Goal: Task Accomplishment & Management: Use online tool/utility

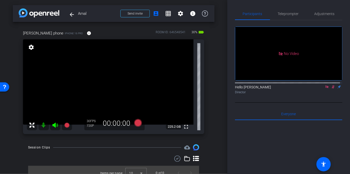
scroll to position [6, 0]
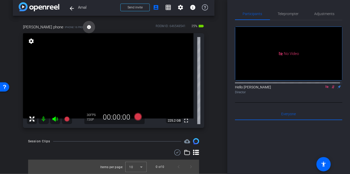
click at [87, 26] on mat-icon "info" at bounding box center [89, 27] width 5 height 5
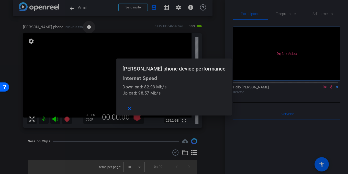
click at [67, 26] on div at bounding box center [174, 87] width 348 height 174
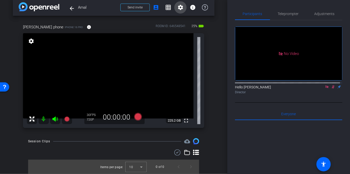
click at [181, 7] on span at bounding box center [180, 7] width 12 height 12
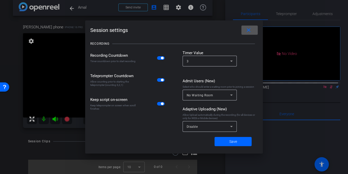
click at [216, 126] on div "Disable" at bounding box center [208, 127] width 43 height 6
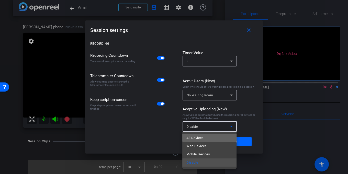
click at [214, 137] on mat-option "All Devices" at bounding box center [209, 138] width 54 height 8
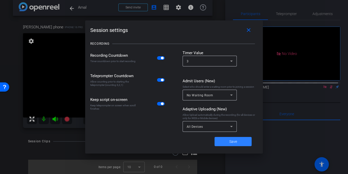
click at [234, 142] on span "Save" at bounding box center [233, 141] width 8 height 5
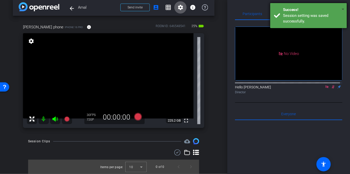
click at [342, 8] on span "×" at bounding box center [343, 9] width 3 height 6
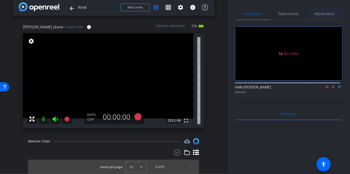
click at [315, 14] on span "Adjustments" at bounding box center [325, 14] width 20 height 4
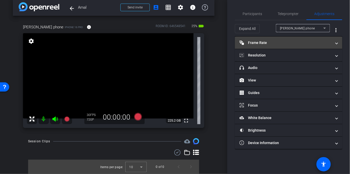
click at [266, 41] on mat-panel-title "Frame Rate Frame Rate" at bounding box center [286, 42] width 92 height 5
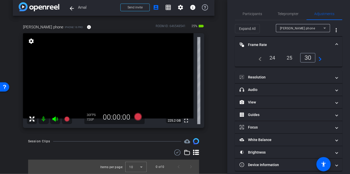
click at [269, 58] on div "24" at bounding box center [273, 57] width 14 height 9
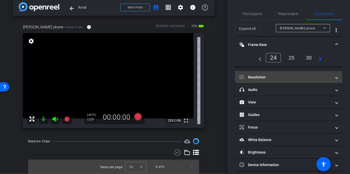
click at [268, 75] on mat-panel-title "Resolution" at bounding box center [286, 77] width 92 height 5
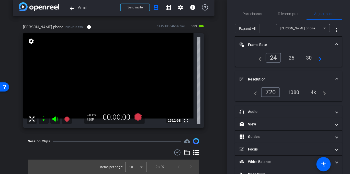
click at [310, 91] on div "4k" at bounding box center [313, 92] width 13 height 9
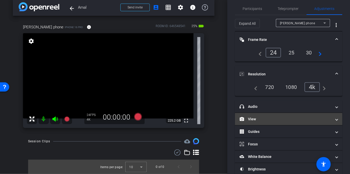
scroll to position [24, 0]
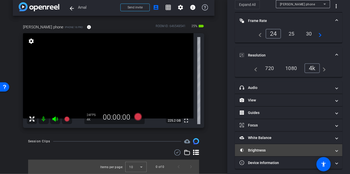
click at [277, 150] on mat-panel-title "Brightness" at bounding box center [286, 150] width 92 height 5
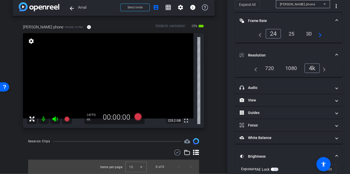
click at [275, 151] on mat-expansion-panel-header "Brightness" at bounding box center [288, 156] width 107 height 16
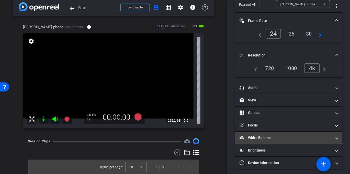
click at [274, 140] on mat-expansion-panel-header "White Balance White Balance" at bounding box center [288, 138] width 107 height 12
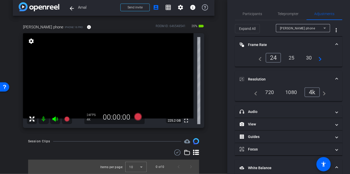
scroll to position [0, 0]
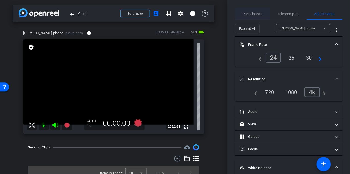
click at [256, 17] on span "Participants" at bounding box center [252, 14] width 19 height 12
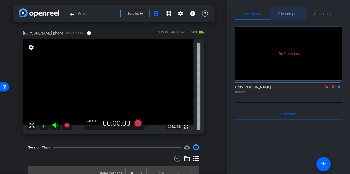
click at [279, 15] on span "Teleprompter" at bounding box center [288, 14] width 21 height 4
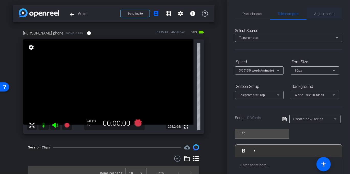
click at [315, 14] on span "Adjustments" at bounding box center [325, 14] width 20 height 4
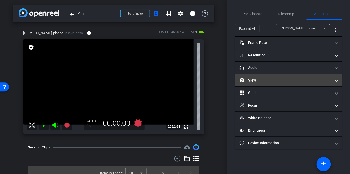
click at [273, 79] on mat-panel-title "View" at bounding box center [286, 80] width 92 height 5
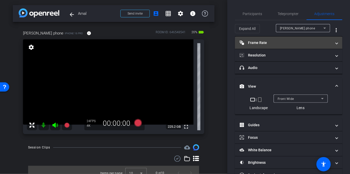
click at [272, 44] on mat-panel-title "Frame Rate Frame Rate" at bounding box center [286, 42] width 92 height 5
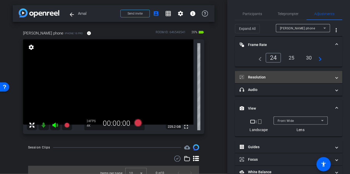
click at [268, 75] on mat-panel-title "Resolution" at bounding box center [286, 77] width 92 height 5
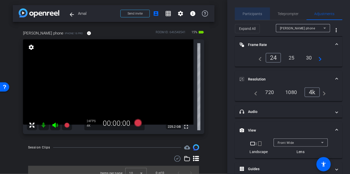
click at [261, 15] on span "Participants" at bounding box center [252, 14] width 19 height 4
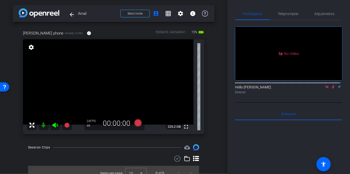
click at [327, 85] on icon at bounding box center [327, 87] width 4 height 4
click at [325, 89] on icon at bounding box center [327, 87] width 4 height 4
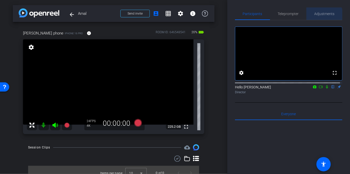
click at [320, 15] on span "Adjustments" at bounding box center [325, 14] width 20 height 4
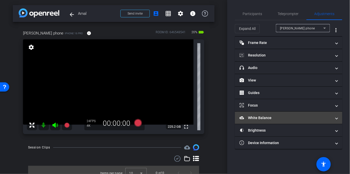
click at [266, 117] on mat-panel-title "White Balance White Balance" at bounding box center [286, 117] width 92 height 5
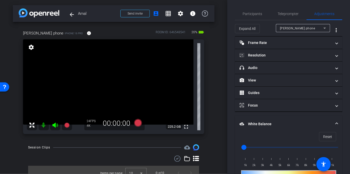
click at [272, 123] on mat-panel-title "White Balance White Balance" at bounding box center [286, 123] width 92 height 5
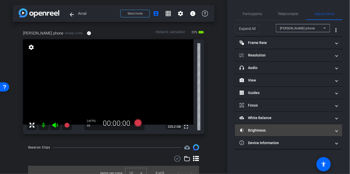
click at [276, 129] on mat-panel-title "Brightness" at bounding box center [286, 130] width 92 height 5
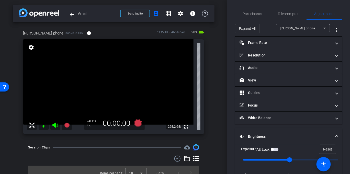
scroll to position [26, 0]
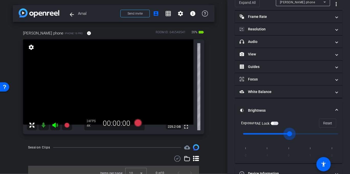
drag, startPoint x: 289, startPoint y: 135, endPoint x: 284, endPoint y: 135, distance: 4.6
click at [284, 135] on input "range" at bounding box center [291, 133] width 106 height 11
click at [286, 134] on input "range" at bounding box center [291, 133] width 106 height 11
drag, startPoint x: 288, startPoint y: 133, endPoint x: 272, endPoint y: 132, distance: 16.1
click at [272, 132] on input "range" at bounding box center [291, 133] width 106 height 11
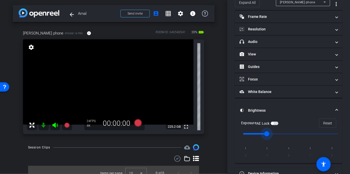
type input "0"
click at [286, 134] on input "range" at bounding box center [291, 133] width 106 height 11
click at [123, 96] on video at bounding box center [108, 81] width 171 height 85
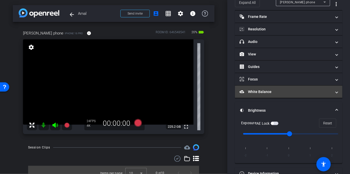
click at [264, 90] on mat-panel-title "White Balance White Balance" at bounding box center [286, 91] width 92 height 5
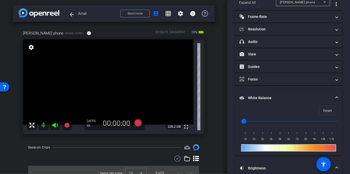
click at [271, 133] on div "1k 2k 3k 4k 5k 6k 7k 8k 9k 10k 11k" at bounding box center [288, 135] width 95 height 14
drag, startPoint x: 246, startPoint y: 120, endPoint x: 268, endPoint y: 120, distance: 21.7
click at [268, 120] on input "range" at bounding box center [291, 121] width 106 height 11
drag, startPoint x: 268, startPoint y: 120, endPoint x: 261, endPoint y: 120, distance: 6.7
click at [261, 120] on input "range" at bounding box center [291, 121] width 106 height 11
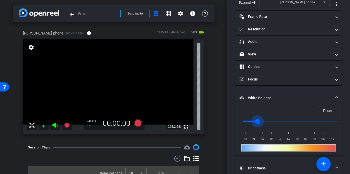
drag, startPoint x: 261, startPoint y: 120, endPoint x: 257, endPoint y: 120, distance: 4.1
click at [257, 120] on input "range" at bounding box center [291, 121] width 106 height 11
drag, startPoint x: 257, startPoint y: 120, endPoint x: 261, endPoint y: 119, distance: 4.7
type input "3000"
click at [261, 119] on input "range" at bounding box center [291, 121] width 106 height 11
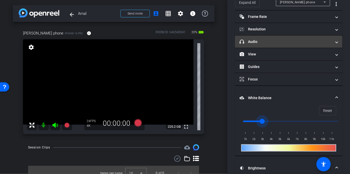
scroll to position [0, 0]
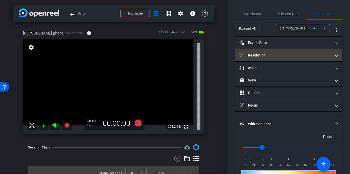
click at [260, 54] on mat-panel-title "Resolution" at bounding box center [286, 55] width 92 height 5
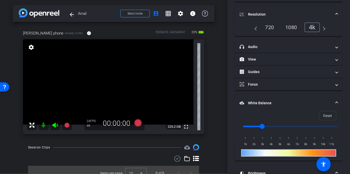
scroll to position [6, 0]
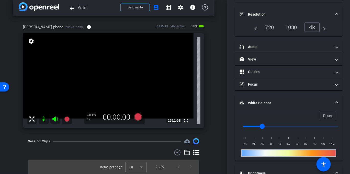
click at [313, 12] on mat-panel-title "Resolution" at bounding box center [286, 14] width 92 height 5
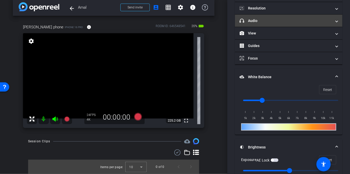
scroll to position [0, 0]
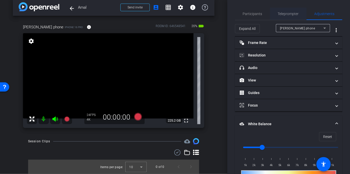
click at [286, 16] on span "Teleprompter" at bounding box center [288, 14] width 21 height 4
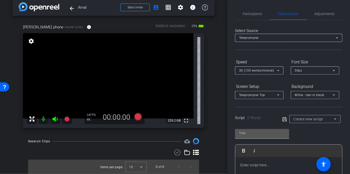
scroll to position [26, 0]
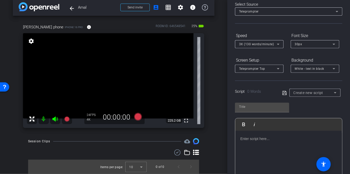
click at [279, 144] on div at bounding box center [288, 156] width 107 height 51
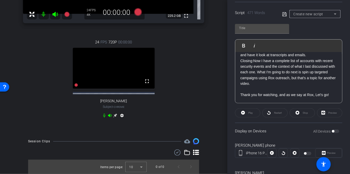
scroll to position [124, 0]
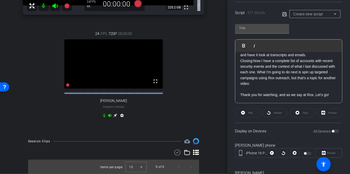
click at [103, 114] on icon at bounding box center [104, 116] width 4 height 4
click at [109, 115] on icon at bounding box center [110, 115] width 4 height 3
click at [108, 115] on icon at bounding box center [110, 115] width 4 height 3
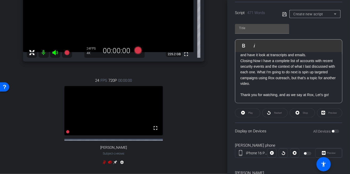
scroll to position [70, 0]
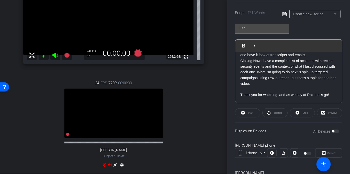
click at [128, 99] on video at bounding box center [113, 113] width 99 height 49
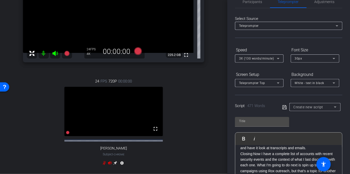
scroll to position [0, 0]
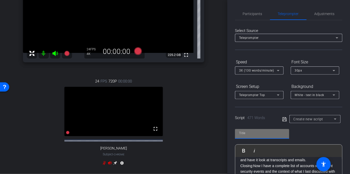
click at [256, 132] on input "text" at bounding box center [262, 133] width 46 height 6
type input "[PERSON_NAME]"
click at [302, 117] on span "Create new script" at bounding box center [309, 119] width 30 height 4
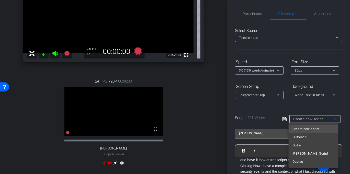
click at [275, 117] on div at bounding box center [175, 87] width 350 height 174
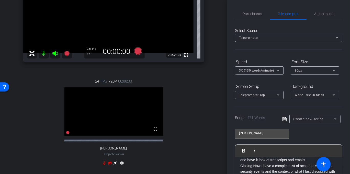
click at [281, 119] on div "Script 471 Words Create new script" at bounding box center [288, 115] width 107 height 16
click at [283, 119] on icon at bounding box center [284, 119] width 5 height 6
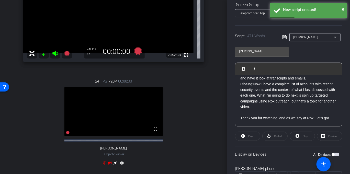
scroll to position [132, 0]
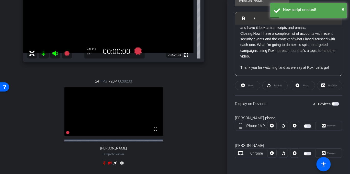
click at [333, 104] on span "button" at bounding box center [336, 104] width 8 height 4
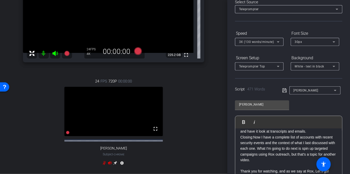
scroll to position [0, 0]
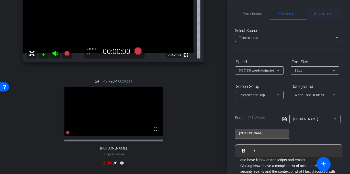
click at [318, 13] on span "Adjustments" at bounding box center [325, 14] width 20 height 4
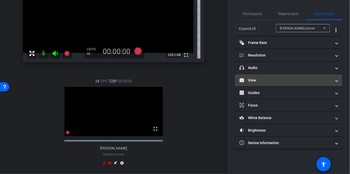
click at [260, 81] on mat-panel-title "View" at bounding box center [286, 80] width 92 height 5
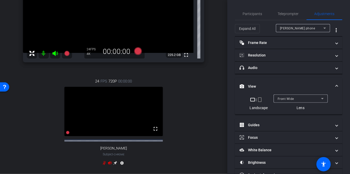
click at [24, 98] on div "24 FPS 720P 00:00:00 fullscreen [PERSON_NAME] Subject - Chrome settings" at bounding box center [113, 123] width 181 height 106
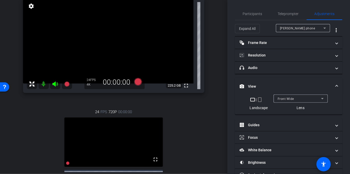
scroll to position [36, 0]
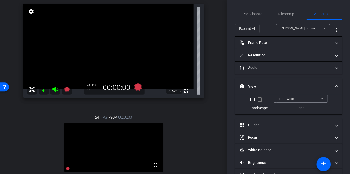
click at [292, 27] on span "[PERSON_NAME] phone" at bounding box center [297, 29] width 35 height 4
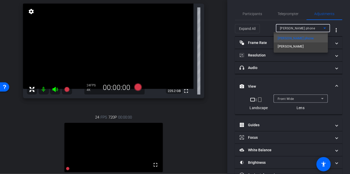
click at [291, 44] on mat-option "[PERSON_NAME]" at bounding box center [301, 46] width 54 height 8
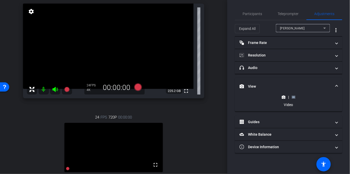
click at [293, 98] on icon at bounding box center [294, 97] width 4 height 4
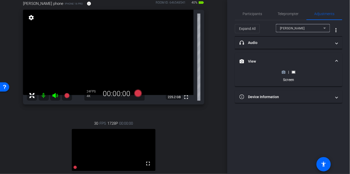
scroll to position [15, 0]
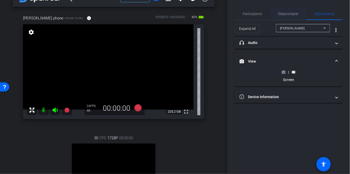
click at [284, 14] on span "Teleprompter" at bounding box center [288, 14] width 21 height 4
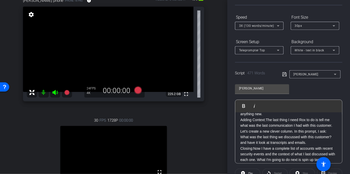
scroll to position [80, 0]
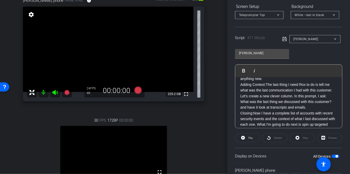
click at [336, 155] on span "button" at bounding box center [337, 156] width 3 height 3
click at [332, 156] on span "button" at bounding box center [333, 156] width 3 height 3
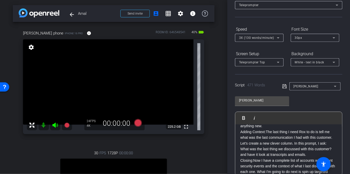
scroll to position [0, 0]
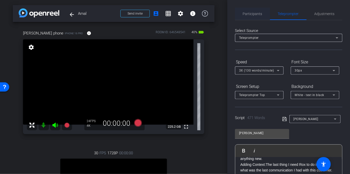
click at [258, 16] on span "Participants" at bounding box center [252, 14] width 19 height 12
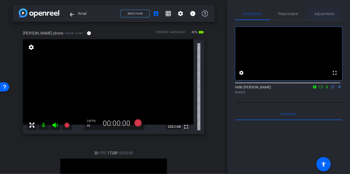
click at [316, 15] on span "Adjustments" at bounding box center [325, 14] width 20 height 4
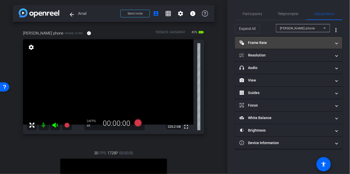
click at [270, 40] on mat-panel-title "Frame Rate Frame Rate" at bounding box center [286, 42] width 92 height 5
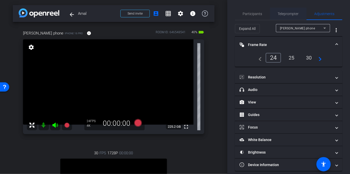
click at [289, 13] on span "Teleprompter" at bounding box center [288, 14] width 21 height 4
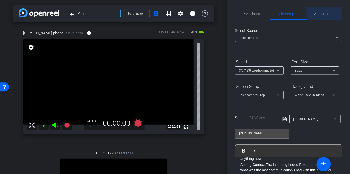
click at [318, 13] on span "Adjustments" at bounding box center [325, 14] width 20 height 4
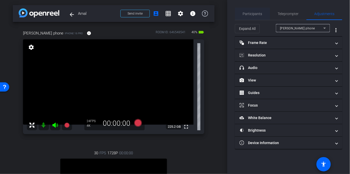
click at [258, 13] on span "Participants" at bounding box center [252, 14] width 19 height 4
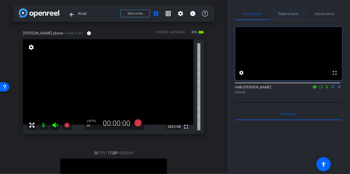
click at [285, 15] on span "Teleprompter" at bounding box center [288, 14] width 21 height 4
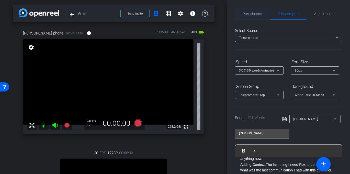
click at [264, 15] on div "Participants" at bounding box center [252, 14] width 35 height 12
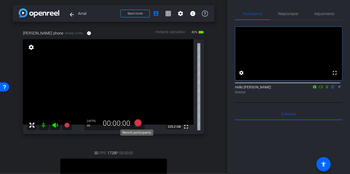
click at [137, 125] on icon at bounding box center [138, 123] width 8 height 8
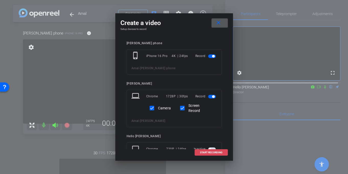
click at [209, 152] on span "START RECORDING" at bounding box center [211, 152] width 23 height 3
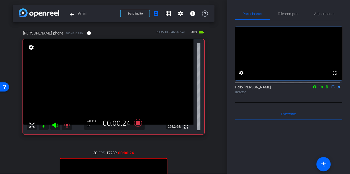
click at [326, 89] on icon at bounding box center [327, 86] width 2 height 3
click at [320, 89] on icon at bounding box center [321, 87] width 4 height 4
click at [326, 88] on icon at bounding box center [327, 86] width 3 height 3
click at [326, 89] on icon at bounding box center [327, 87] width 4 height 4
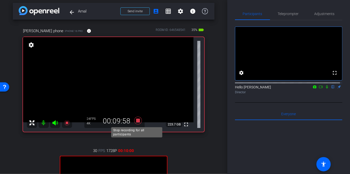
click at [140, 121] on icon at bounding box center [138, 120] width 12 height 9
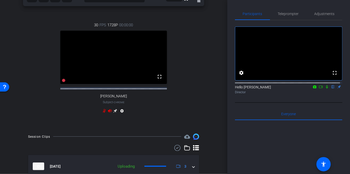
scroll to position [150, 0]
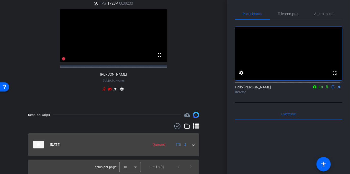
click at [193, 144] on span at bounding box center [194, 144] width 2 height 5
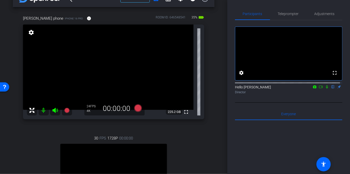
scroll to position [0, 0]
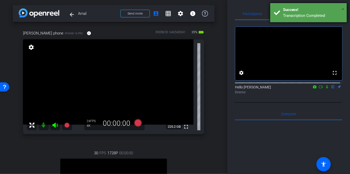
click at [345, 8] on span "×" at bounding box center [343, 9] width 3 height 6
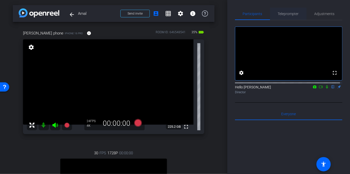
click at [290, 12] on span "Teleprompter" at bounding box center [288, 14] width 21 height 4
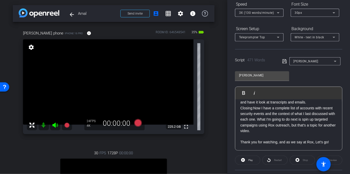
scroll to position [60, 0]
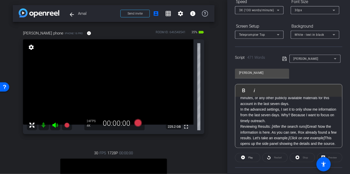
scroll to position [0, 0]
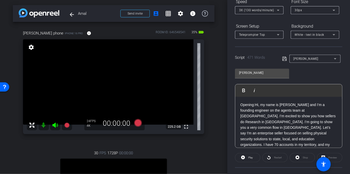
drag, startPoint x: 296, startPoint y: 131, endPoint x: 227, endPoint y: 63, distance: 96.6
click at [227, 63] on div "Participants Teleprompter Adjustments settings Hello Theo Darling flip Director…" at bounding box center [288, 87] width 123 height 174
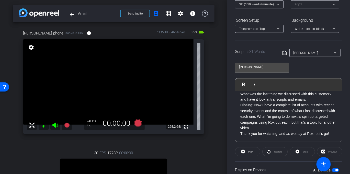
scroll to position [72, 0]
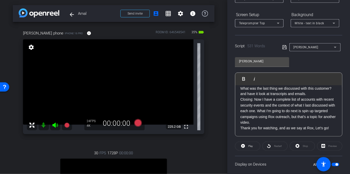
click at [284, 42] on div "Script 531 Words Amol" at bounding box center [288, 43] width 107 height 16
click at [284, 47] on icon at bounding box center [284, 47] width 5 height 6
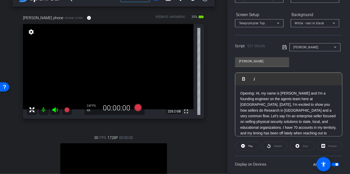
scroll to position [24, 0]
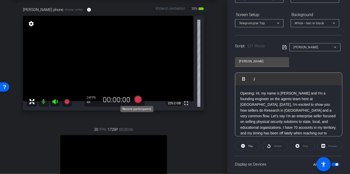
click at [137, 100] on icon at bounding box center [138, 100] width 8 height 8
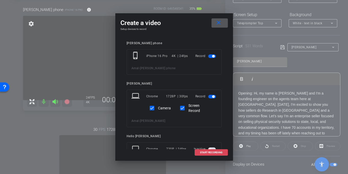
click at [209, 151] on span "START RECORDING" at bounding box center [211, 152] width 23 height 3
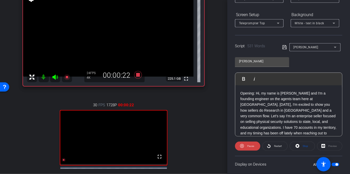
scroll to position [119, 0]
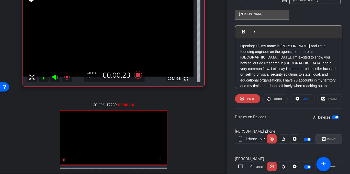
click at [327, 138] on span "Preview" at bounding box center [331, 139] width 9 height 3
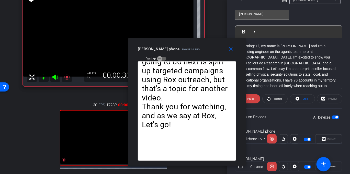
drag, startPoint x: 170, startPoint y: 29, endPoint x: 189, endPoint y: 40, distance: 21.6
click at [181, 45] on div "david phone iPhone 16 Pro Resize" at bounding box center [189, 54] width 102 height 18
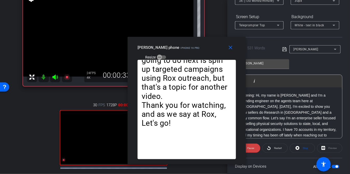
scroll to position [57, 0]
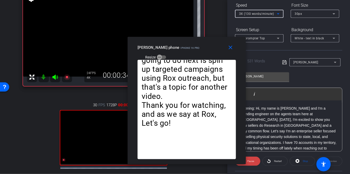
click at [257, 15] on div "3X (130 words/minute)" at bounding box center [258, 13] width 38 height 6
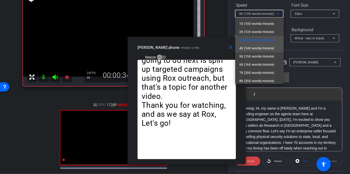
click at [252, 48] on span "4X (140 words/minute)" at bounding box center [256, 48] width 35 height 6
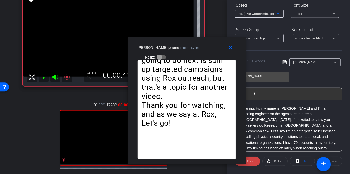
click at [261, 14] on span "4X (140 words/minute)" at bounding box center [256, 14] width 35 height 4
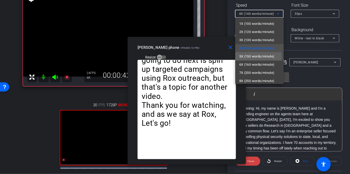
click at [254, 56] on span "5X (150 words/minute)" at bounding box center [256, 56] width 35 height 6
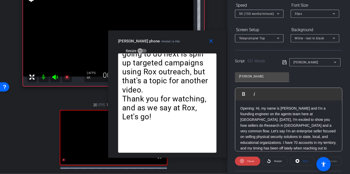
drag, startPoint x: 218, startPoint y: 42, endPoint x: 196, endPoint y: 37, distance: 22.4
click at [195, 35] on div "close david phone iPhone 16 Pro Resize" at bounding box center [167, 41] width 118 height 23
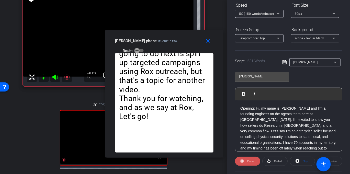
click at [250, 159] on span "Pause" at bounding box center [250, 161] width 8 height 7
drag, startPoint x: 249, startPoint y: 159, endPoint x: 246, endPoint y: 159, distance: 3.6
click at [245, 159] on span at bounding box center [247, 161] width 25 height 12
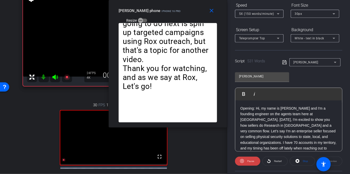
drag, startPoint x: 165, startPoint y: 35, endPoint x: 169, endPoint y: -11, distance: 46.4
click at [169, 0] on html "Accessibility Screen-Reader Guide, Feedback, and Issue Reporting | New window m…" at bounding box center [175, 87] width 350 height 174
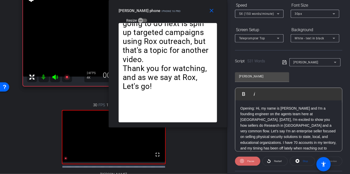
click at [244, 161] on span at bounding box center [247, 161] width 25 height 12
click at [244, 161] on icon at bounding box center [243, 161] width 4 height 4
click at [252, 13] on span "5X (150 words/minute)" at bounding box center [256, 14] width 35 height 4
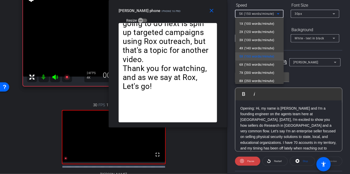
click at [204, 143] on div at bounding box center [175, 87] width 350 height 174
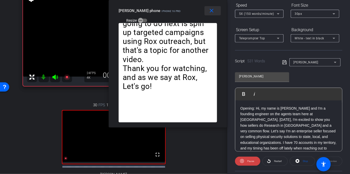
click at [215, 11] on mat-icon "close" at bounding box center [212, 11] width 6 height 6
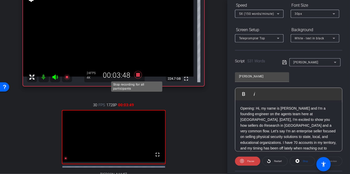
click at [135, 76] on icon at bounding box center [138, 75] width 8 height 8
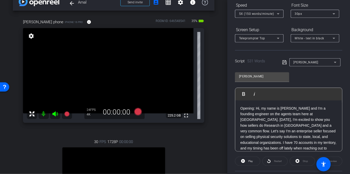
scroll to position [8, 0]
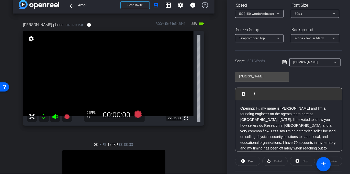
click at [265, 12] on span "5X (150 words/minute)" at bounding box center [256, 14] width 35 height 4
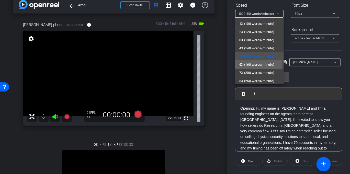
click at [253, 63] on span "6X (160 words/minute)" at bounding box center [256, 65] width 35 height 6
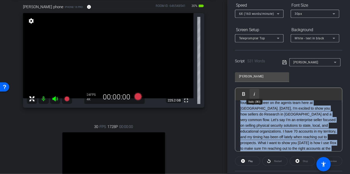
scroll to position [0, 0]
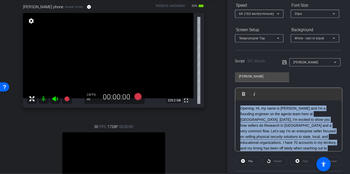
drag, startPoint x: 301, startPoint y: 137, endPoint x: 250, endPoint y: 87, distance: 71.1
click at [250, 87] on div "Amol Play Play from this location Play Selected Play and display the selected t…" at bounding box center [288, 110] width 107 height 83
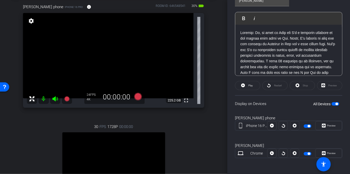
scroll to position [91, 0]
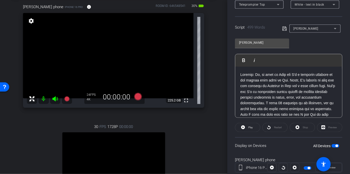
click at [284, 28] on icon at bounding box center [284, 29] width 4 height 4
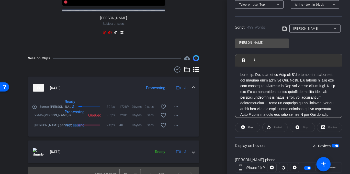
scroll to position [214, 0]
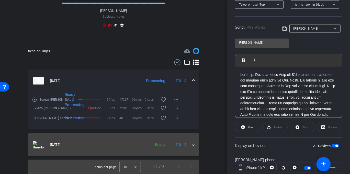
click at [189, 145] on div "Sep 11, 2025 Ready 3" at bounding box center [113, 145] width 160 height 8
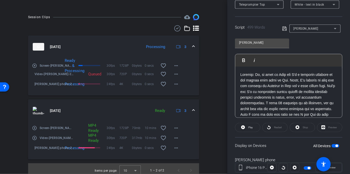
scroll to position [252, 0]
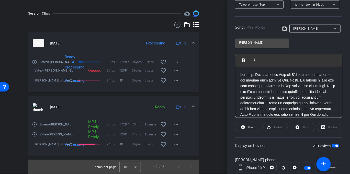
click at [35, 125] on mat-icon "play_circle_outline" at bounding box center [34, 124] width 5 height 5
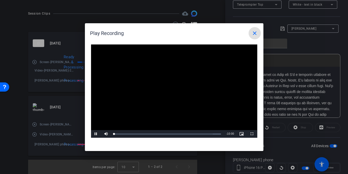
click at [182, 87] on video "Video Player" at bounding box center [174, 92] width 166 height 94
click at [255, 33] on mat-icon "close" at bounding box center [255, 33] width 6 height 6
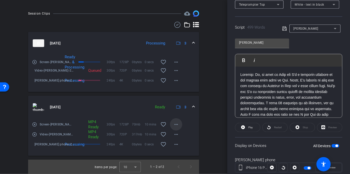
click at [173, 123] on mat-icon "more_horiz" at bounding box center [176, 124] width 6 height 6
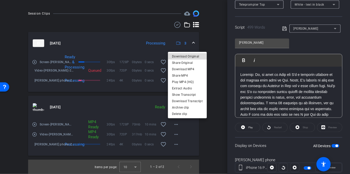
click at [191, 57] on span "Download Original" at bounding box center [187, 56] width 31 height 6
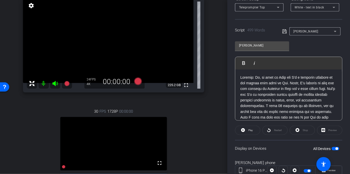
scroll to position [44, 0]
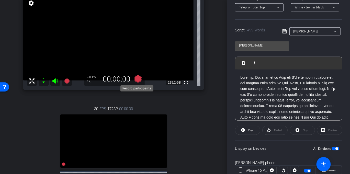
click at [135, 78] on icon at bounding box center [138, 79] width 8 height 8
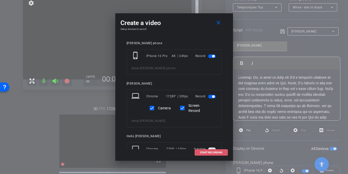
click at [215, 151] on span at bounding box center [211, 153] width 33 height 12
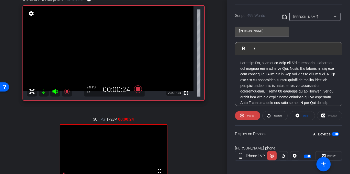
scroll to position [105, 0]
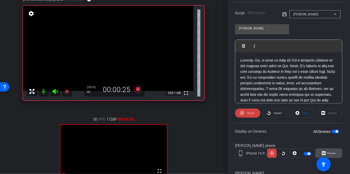
click at [329, 151] on span "Preview" at bounding box center [331, 153] width 10 height 7
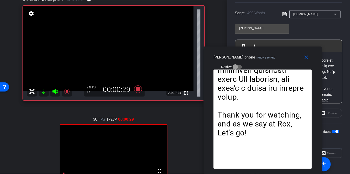
drag, startPoint x: 176, startPoint y: 30, endPoint x: 262, endPoint y: 55, distance: 89.3
click at [242, 63] on mat-slide-toggle "Resize" at bounding box center [228, 67] width 29 height 8
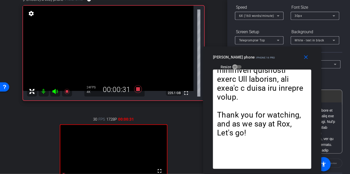
scroll to position [52, 0]
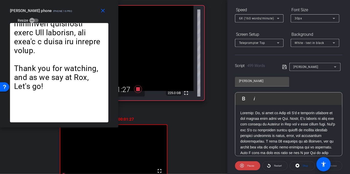
drag, startPoint x: 259, startPoint y: 54, endPoint x: 20, endPoint y: -7, distance: 246.8
click at [20, 0] on html "Accessibility Screen-Reader Guide, Feedback, and Issue Reporting | New window m…" at bounding box center [175, 87] width 350 height 174
click at [246, 167] on span "Pause" at bounding box center [250, 165] width 8 height 7
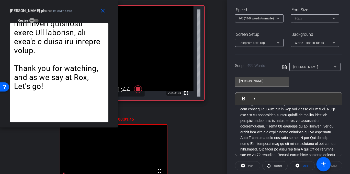
scroll to position [13, 0]
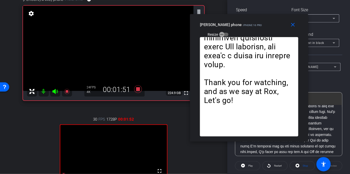
drag, startPoint x: 49, startPoint y: 9, endPoint x: 241, endPoint y: 23, distance: 192.9
click at [241, 23] on div "david phone iPhone 16 Pro" at bounding box center [231, 24] width 62 height 6
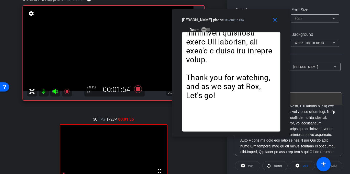
drag, startPoint x: 248, startPoint y: 24, endPoint x: 228, endPoint y: 19, distance: 20.8
click at [228, 19] on div "david phone iPhone 16 Pro Resize" at bounding box center [233, 24] width 102 height 18
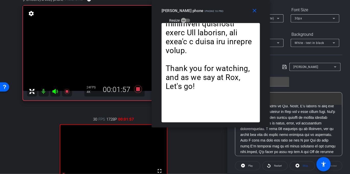
drag, startPoint x: 232, startPoint y: 17, endPoint x: 189, endPoint y: -14, distance: 52.8
click at [189, 0] on html "Accessibility Screen-Reader Guide, Feedback, and Issue Reporting | New window m…" at bounding box center [175, 87] width 350 height 174
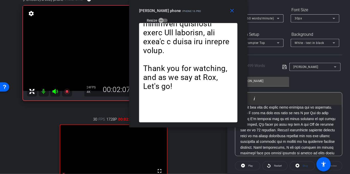
scroll to position [45, 0]
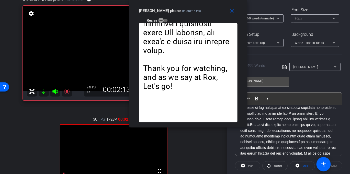
click at [297, 136] on p at bounding box center [288, 142] width 97 height 269
click at [273, 130] on p at bounding box center [288, 142] width 97 height 269
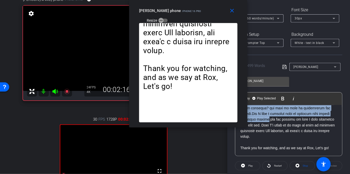
drag, startPoint x: 273, startPoint y: 130, endPoint x: 293, endPoint y: 117, distance: 24.3
click at [293, 117] on p at bounding box center [288, 5] width 97 height 269
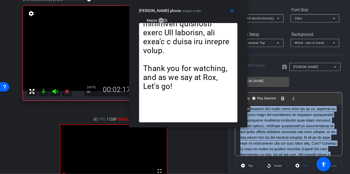
scroll to position [116, 0]
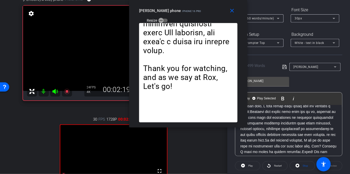
click at [272, 116] on p at bounding box center [288, 129] width 97 height 269
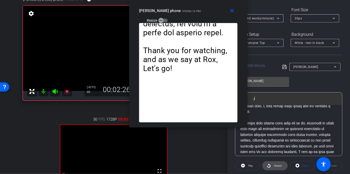
click at [282, 165] on span at bounding box center [275, 166] width 25 height 12
click at [255, 164] on span at bounding box center [247, 166] width 25 height 12
click at [246, 127] on div "Thank you for watching, and as we say at Rox, Let's go!" at bounding box center [188, 75] width 118 height 105
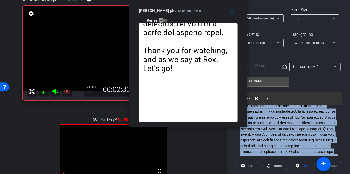
scroll to position [132, 0]
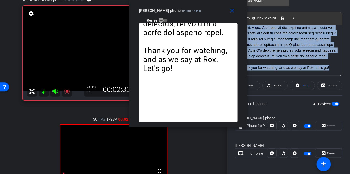
drag, startPoint x: 249, startPoint y: 124, endPoint x: 315, endPoint y: 135, distance: 66.6
click at [350, 174] on html "Accessibility Screen-Reader Guide, Feedback, and Issue Reporting | New window m…" at bounding box center [175, 87] width 350 height 174
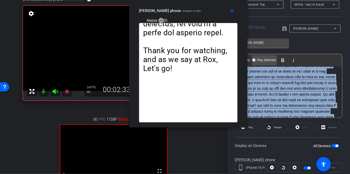
click at [269, 60] on span "Play Selected" at bounding box center [266, 60] width 21 height 4
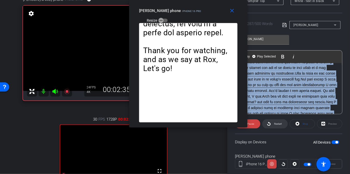
click at [279, 125] on span "Restart" at bounding box center [277, 123] width 9 height 7
click at [254, 124] on span "Pause" at bounding box center [250, 124] width 7 height 3
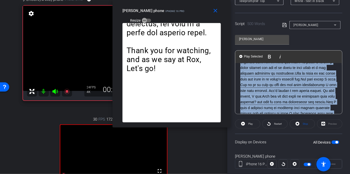
drag, startPoint x: 224, startPoint y: 7, endPoint x: 208, endPoint y: -6, distance: 20.3
click at [208, 0] on html "Accessibility Screen-Reader Guide, Feedback, and Issue Reporting | New window m…" at bounding box center [175, 87] width 350 height 174
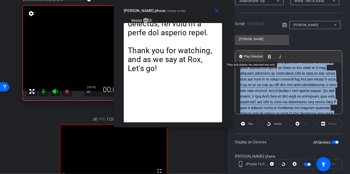
click at [255, 55] on span "Play Selected" at bounding box center [253, 56] width 21 height 4
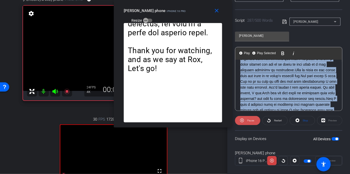
click at [255, 121] on span at bounding box center [247, 121] width 25 height 12
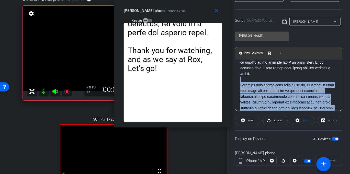
scroll to position [111, 0]
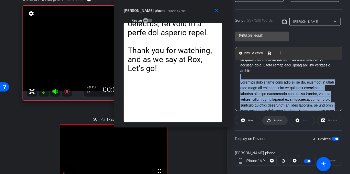
click at [278, 122] on span "Restart" at bounding box center [277, 120] width 9 height 7
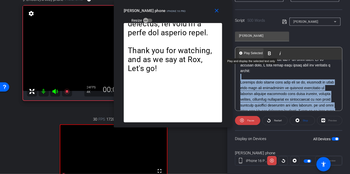
click at [258, 53] on span "Play Selected" at bounding box center [253, 53] width 21 height 4
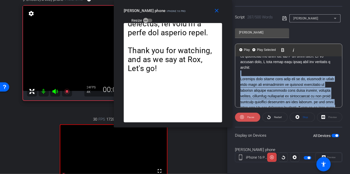
click at [245, 119] on span at bounding box center [247, 117] width 25 height 12
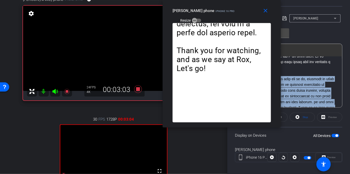
drag, startPoint x: 164, startPoint y: 11, endPoint x: 205, endPoint y: 4, distance: 41.2
click at [205, 4] on div "close david phone iPhone 16 Pro Resize" at bounding box center [222, 11] width 118 height 23
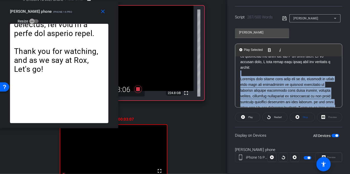
drag, startPoint x: 200, startPoint y: 12, endPoint x: 38, endPoint y: 4, distance: 162.1
click at [37, 10] on div "david phone iPhone 16 Pro" at bounding box center [41, 11] width 62 height 6
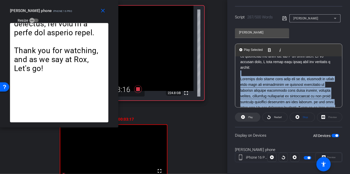
click at [251, 119] on span "Play" at bounding box center [250, 117] width 5 height 3
click at [251, 119] on span "Pause" at bounding box center [250, 117] width 8 height 7
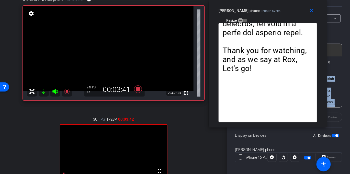
drag, startPoint x: 51, startPoint y: 8, endPoint x: 260, endPoint y: 7, distance: 208.5
click at [260, 7] on div "david phone iPhone 16 Pro Resize" at bounding box center [270, 15] width 102 height 18
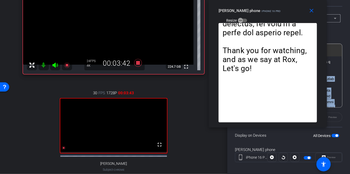
scroll to position [65, 0]
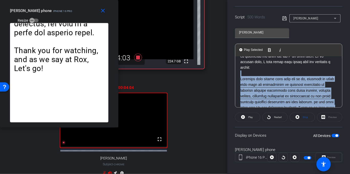
drag, startPoint x: 264, startPoint y: 9, endPoint x: 20, endPoint y: -6, distance: 244.5
click at [20, 0] on html "Accessibility Screen-Reader Guide, Feedback, and Issue Reporting | New window m…" at bounding box center [175, 87] width 350 height 174
click at [336, 135] on span "button" at bounding box center [337, 136] width 3 height 3
click at [332, 135] on span "button" at bounding box center [333, 136] width 3 height 3
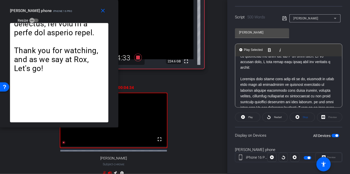
click at [249, 71] on p at bounding box center [288, 10] width 97 height 120
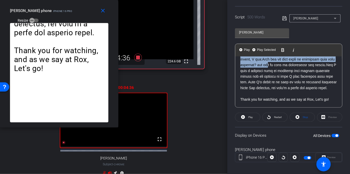
scroll to position [263, 0]
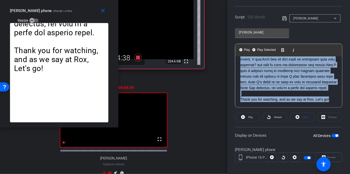
drag, startPoint x: 240, startPoint y: 73, endPoint x: 300, endPoint y: 103, distance: 67.0
click at [263, 51] on span "Play Selected" at bounding box center [266, 50] width 21 height 4
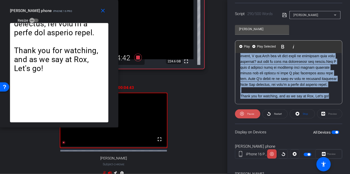
click at [250, 115] on span "Pause" at bounding box center [250, 114] width 7 height 3
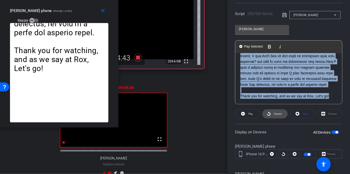
click at [274, 115] on span "Restart" at bounding box center [277, 113] width 9 height 7
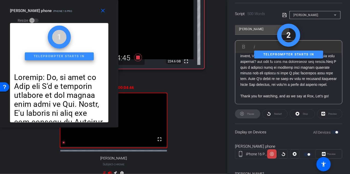
click at [272, 112] on div "Restart" at bounding box center [274, 113] width 25 height 9
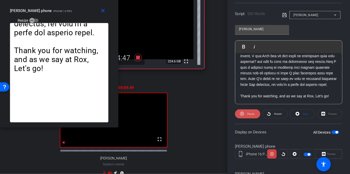
click at [254, 112] on span at bounding box center [247, 114] width 25 height 12
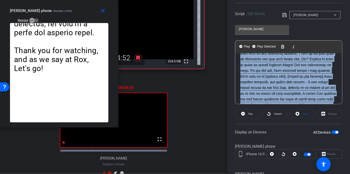
scroll to position [263, 0]
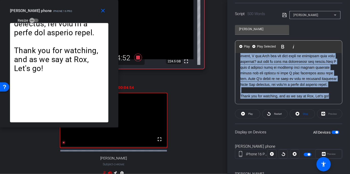
drag, startPoint x: 251, startPoint y: 72, endPoint x: 316, endPoint y: 139, distance: 93.0
click at [316, 140] on openreel-capture-teleprompter "Speed 6X (160 words/minute) Font Size 30px Screen Setup Teleprompter Top Backgr…" at bounding box center [288, 75] width 107 height 242
click at [260, 47] on span "Play Selected" at bounding box center [266, 47] width 21 height 4
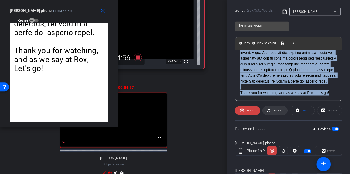
click at [274, 112] on span "Restart" at bounding box center [278, 110] width 8 height 3
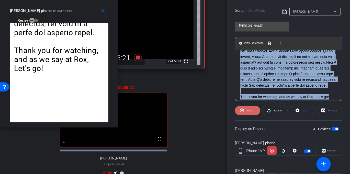
click at [242, 108] on icon at bounding box center [242, 110] width 4 height 6
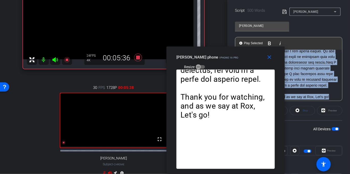
drag, startPoint x: 59, startPoint y: 10, endPoint x: 224, endPoint y: 61, distance: 172.8
click at [205, 63] on mat-slide-toggle "Resize" at bounding box center [190, 67] width 29 height 8
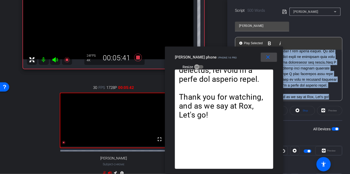
click at [266, 58] on mat-icon "close" at bounding box center [268, 57] width 6 height 6
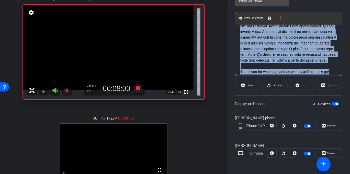
scroll to position [30, 0]
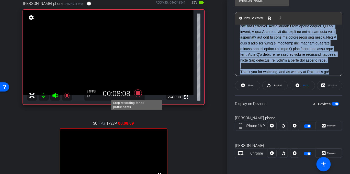
click at [138, 92] on icon at bounding box center [138, 94] width 8 height 8
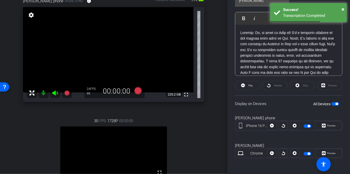
scroll to position [110, 0]
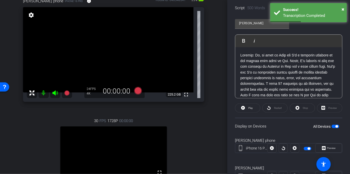
click at [242, 53] on p "construct a prompt:" at bounding box center [288, 112] width 97 height 120
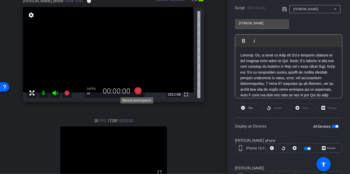
click at [138, 90] on icon at bounding box center [138, 91] width 8 height 8
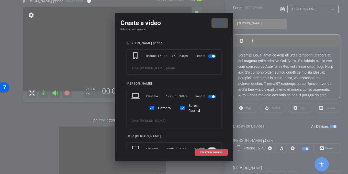
click at [218, 152] on span "START RECORDING" at bounding box center [211, 152] width 23 height 3
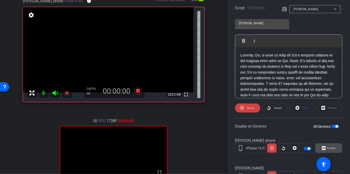
click at [329, 148] on span "Preview" at bounding box center [331, 148] width 9 height 3
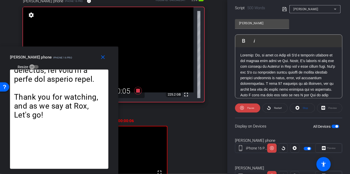
drag, startPoint x: 161, startPoint y: 29, endPoint x: 29, endPoint y: 58, distance: 135.7
click at [29, 58] on div "close david phone iPhone 16 Pro Resize" at bounding box center [59, 58] width 118 height 23
click at [34, 65] on icon "button" at bounding box center [32, 67] width 5 height 5
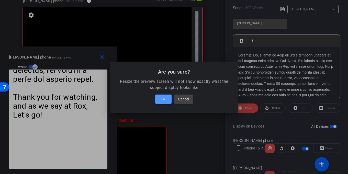
click at [160, 98] on span at bounding box center [163, 99] width 16 height 12
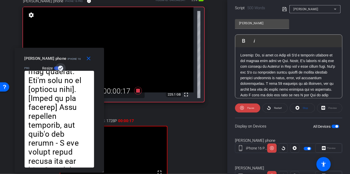
drag, startPoint x: 118, startPoint y: 173, endPoint x: 89, endPoint y: 171, distance: 29.0
click at [89, 171] on div "close david phone iPhone 16 Pro Resize Thank you for watching, and as we say at…" at bounding box center [60, 110] width 90 height 125
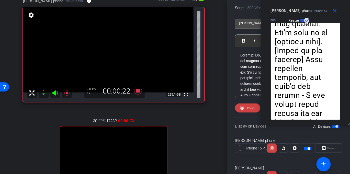
drag, startPoint x: 63, startPoint y: 54, endPoint x: 325, endPoint y: -3, distance: 268.3
click at [325, 0] on html "Accessibility Screen-Reader Guide, Feedback, and Issue Reporting | New window m…" at bounding box center [175, 87] width 350 height 174
click at [252, 107] on span "Pause" at bounding box center [250, 108] width 7 height 3
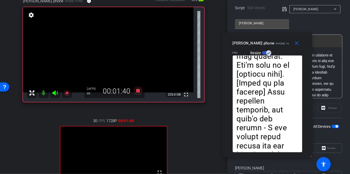
drag, startPoint x: 294, startPoint y: 10, endPoint x: 255, endPoint y: 34, distance: 45.9
click at [255, 34] on div "close david phone iPhone 16 Pro Resize" at bounding box center [268, 43] width 90 height 23
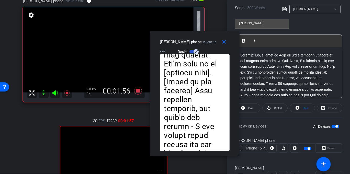
drag, startPoint x: 281, startPoint y: 43, endPoint x: 208, endPoint y: 42, distance: 72.7
click at [208, 42] on div "david phone iPhone 16 Pro Resize" at bounding box center [196, 46] width 73 height 18
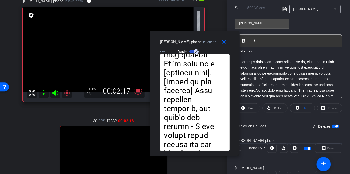
scroll to position [114, 0]
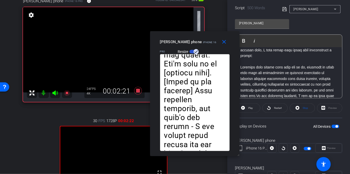
click at [257, 64] on p at bounding box center [288, 62] width 97 height 6
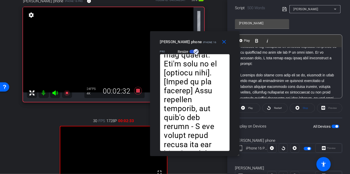
scroll to position [108, 0]
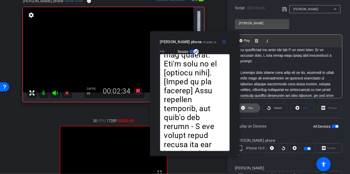
click at [248, 105] on span "Play" at bounding box center [250, 108] width 6 height 7
click at [250, 107] on span "Pause" at bounding box center [250, 108] width 7 height 3
click at [222, 40] on mat-icon "close" at bounding box center [224, 42] width 6 height 6
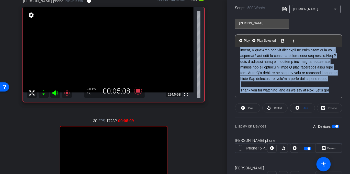
scroll to position [263, 0]
drag, startPoint x: 315, startPoint y: 53, endPoint x: 328, endPoint y: 106, distance: 53.7
click at [328, 106] on openreel-capture-teleprompter "Speed 6X (160 words/minute) Font Size 30px Screen Setup Teleprompter Top Backgr…" at bounding box center [288, 69] width 107 height 242
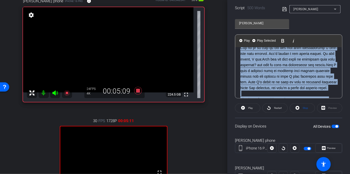
scroll to position [196, 0]
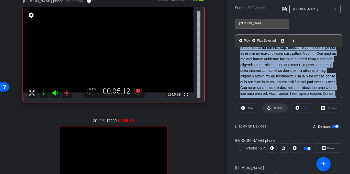
click at [274, 107] on span "Restart" at bounding box center [278, 108] width 8 height 3
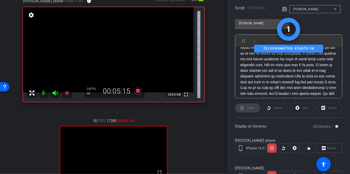
scroll to position [191, 0]
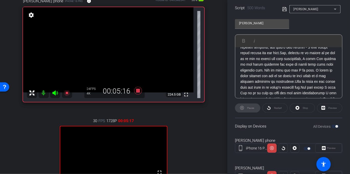
click at [330, 108] on div "Preview" at bounding box center [329, 108] width 25 height 9
click at [330, 107] on div "Preview" at bounding box center [329, 108] width 25 height 9
click at [330, 108] on div "Preview" at bounding box center [329, 108] width 25 height 9
click at [331, 107] on div "Preview" at bounding box center [329, 108] width 25 height 9
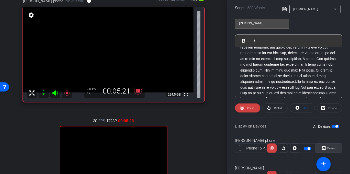
click at [332, 149] on span "Preview" at bounding box center [331, 148] width 9 height 3
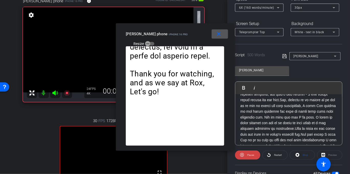
scroll to position [58, 0]
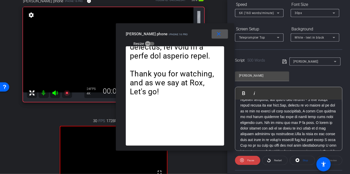
click at [281, 15] on icon at bounding box center [278, 13] width 6 height 6
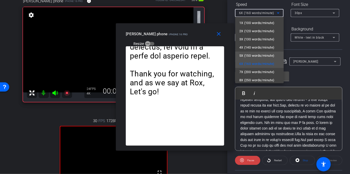
click at [257, 55] on span "5X (150 words/minute)" at bounding box center [256, 56] width 35 height 6
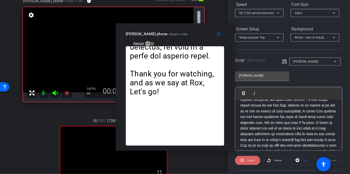
click at [247, 160] on span "Pause" at bounding box center [250, 160] width 7 height 3
click at [247, 160] on span "Play" at bounding box center [250, 160] width 6 height 7
click at [247, 160] on span "Pause" at bounding box center [250, 160] width 7 height 3
click at [247, 160] on span "Play" at bounding box center [250, 160] width 6 height 7
click at [247, 160] on span "Pause" at bounding box center [250, 160] width 7 height 3
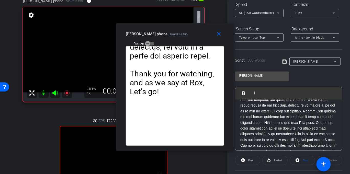
click at [319, 11] on div "30px" at bounding box center [314, 13] width 38 height 6
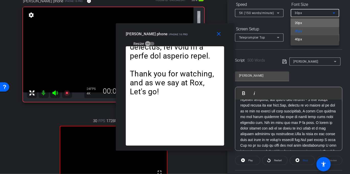
click at [314, 20] on mat-option "20px" at bounding box center [315, 23] width 49 height 8
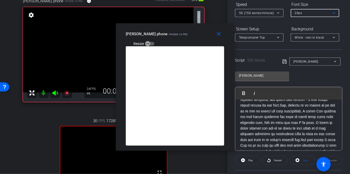
click at [320, 13] on div "20px" at bounding box center [314, 13] width 38 height 6
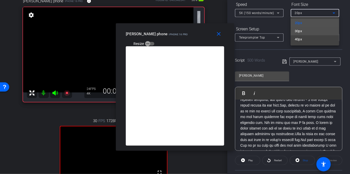
click at [316, 29] on mat-option "30px" at bounding box center [315, 31] width 49 height 8
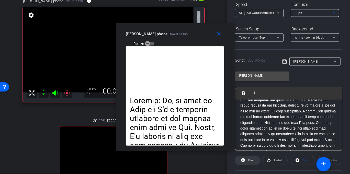
click at [253, 161] on span at bounding box center [247, 160] width 25 height 12
click at [249, 161] on span "Pause" at bounding box center [250, 160] width 7 height 3
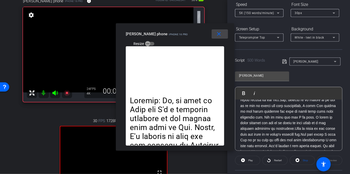
click at [219, 35] on mat-icon "close" at bounding box center [219, 34] width 6 height 6
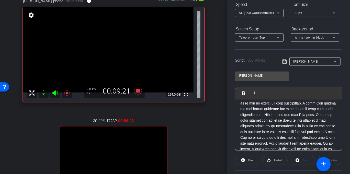
scroll to position [204, 0]
click at [256, 114] on p at bounding box center [288, 100] width 97 height 149
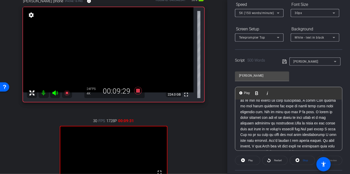
scroll to position [199, 0]
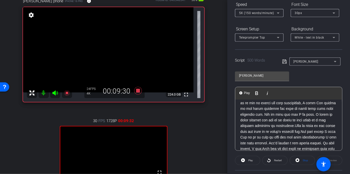
click at [247, 108] on p at bounding box center [288, 105] width 97 height 149
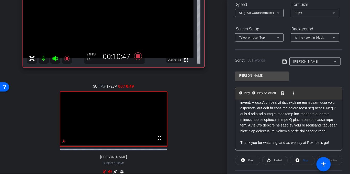
scroll to position [263, 0]
drag, startPoint x: 241, startPoint y: 138, endPoint x: 324, endPoint y: 157, distance: 85.3
click at [324, 157] on openreel-capture-teleprompter "Speed 5X (150 words/minute) Font Size 30px Screen Setup Teleprompter Top Backgr…" at bounding box center [288, 121] width 107 height 242
click at [260, 94] on span "Play Selected" at bounding box center [266, 93] width 21 height 4
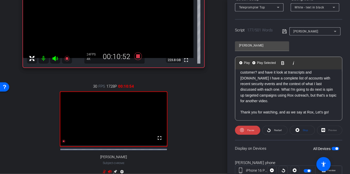
scroll to position [90, 0]
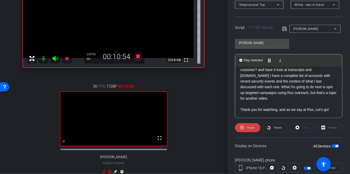
click at [328, 132] on div "Preview" at bounding box center [329, 127] width 25 height 9
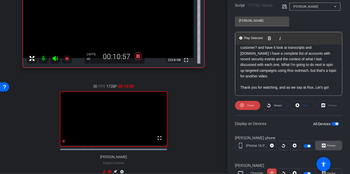
click at [327, 147] on span "Preview" at bounding box center [331, 145] width 10 height 7
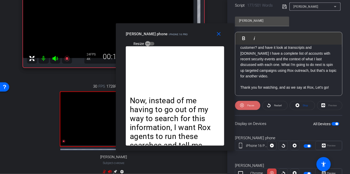
click at [250, 107] on span "Pause" at bounding box center [250, 105] width 7 height 3
click at [250, 107] on span "Play" at bounding box center [250, 105] width 5 height 3
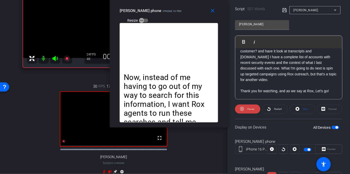
drag, startPoint x: 168, startPoint y: 31, endPoint x: 163, endPoint y: -1, distance: 31.6
click at [163, 0] on html "Accessibility Screen-Reader Guide, Feedback, and Issue Reporting | New window m…" at bounding box center [175, 87] width 350 height 174
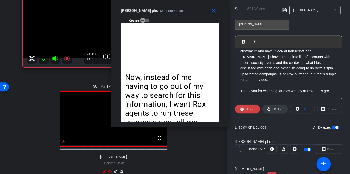
click at [273, 109] on span "Restart" at bounding box center [277, 109] width 9 height 7
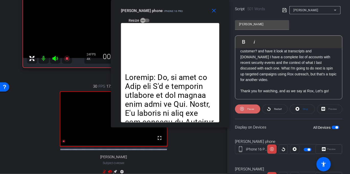
click at [248, 109] on span "Pause" at bounding box center [250, 109] width 7 height 3
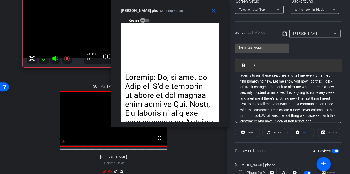
scroll to position [202, 0]
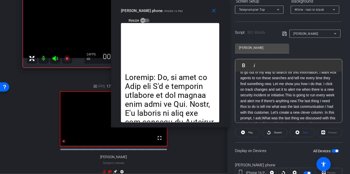
click at [239, 73] on div "Starting your answer with with yes or no, indicate if there have been any discu…" at bounding box center [288, 21] width 107 height 302
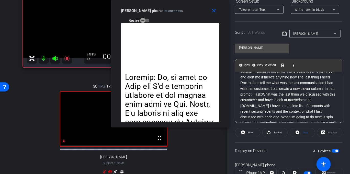
scroll to position [263, 0]
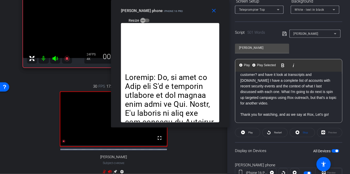
drag, startPoint x: 240, startPoint y: 75, endPoint x: 338, endPoint y: 141, distance: 117.5
click at [338, 143] on openreel-capture-teleprompter "Speed 5X (150 words/minute) Font Size 30px Screen Setup Teleprompter Top Backgr…" at bounding box center [288, 93] width 107 height 242
click at [300, 131] on span at bounding box center [302, 133] width 25 height 12
click at [252, 132] on span "Play" at bounding box center [250, 132] width 5 height 3
click at [251, 64] on span "Play Selected" at bounding box center [253, 65] width 21 height 4
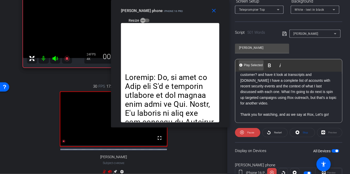
scroll to position [89, 0]
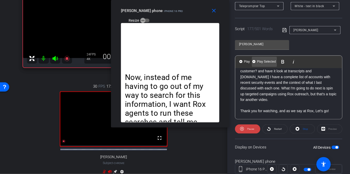
click at [263, 64] on span "Play Selected" at bounding box center [266, 62] width 21 height 4
click at [252, 130] on span "Pause" at bounding box center [250, 129] width 7 height 3
click at [252, 130] on span "Play" at bounding box center [250, 129] width 5 height 3
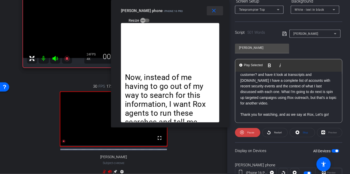
click at [215, 11] on mat-icon "close" at bounding box center [214, 11] width 6 height 6
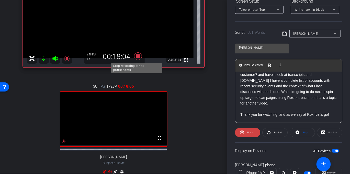
click at [137, 55] on icon at bounding box center [138, 56] width 8 height 8
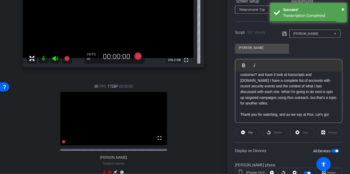
click at [265, 95] on p "Starting your answer with with yes or no, indicate if there have been any discu…" at bounding box center [288, 29] width 97 height 155
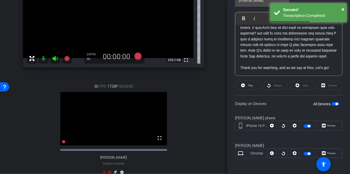
scroll to position [263, 0]
click at [267, 60] on p at bounding box center [288, 62] width 97 height 6
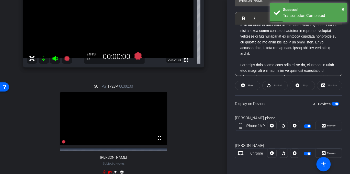
scroll to position [0, 0]
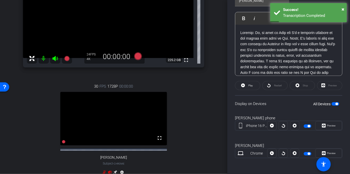
drag, startPoint x: 279, startPoint y: 59, endPoint x: 229, endPoint y: 9, distance: 71.3
click at [229, 9] on div "Participants Teleprompter Adjustments settings Hello Theo Darling flip Director…" at bounding box center [288, 87] width 123 height 174
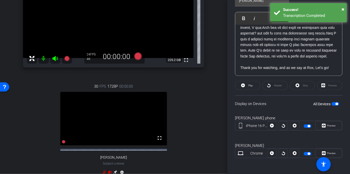
scroll to position [263, 0]
click at [282, 59] on p at bounding box center [288, 62] width 97 height 6
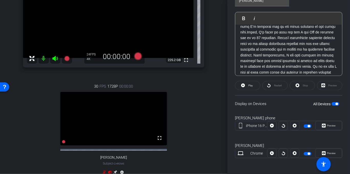
scroll to position [0, 0]
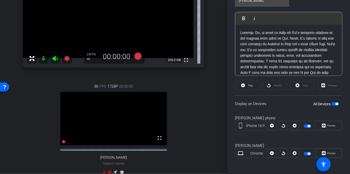
drag, startPoint x: 283, startPoint y: 56, endPoint x: 233, endPoint y: 4, distance: 72.4
click at [233, 4] on div "Participants Teleprompter Adjustments settings Hello Theo Darling flip Director…" at bounding box center [288, 87] width 123 height 174
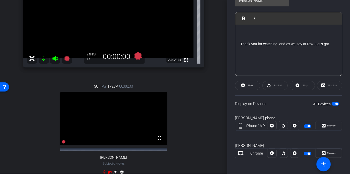
click at [248, 33] on p at bounding box center [288, 33] width 97 height 6
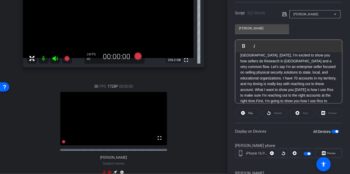
scroll to position [24, 0]
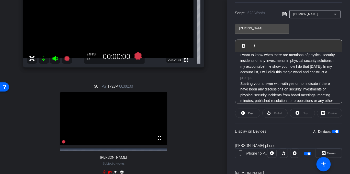
scroll to position [112, 0]
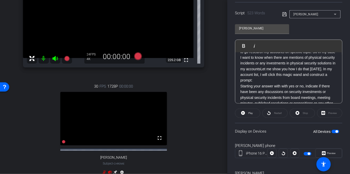
click at [256, 69] on p "First, I'm going to show you how I use Rox to monitor all of my 70 accounts. Th…" at bounding box center [288, 135] width 97 height 240
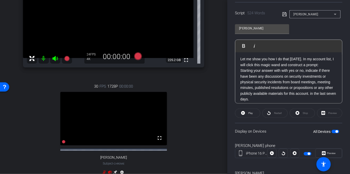
scroll to position [138, 0]
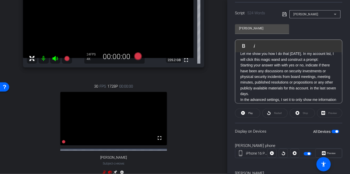
click at [241, 94] on p "Let me show you how I do that today. In my account list, I will click this magi…" at bounding box center [288, 142] width 97 height 183
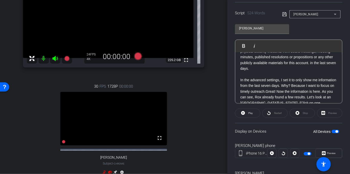
scroll to position [169, 0]
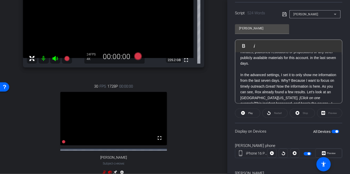
click at [293, 80] on p "In the advanced settings, I set it to only show me information from the last se…" at bounding box center [288, 140] width 97 height 137
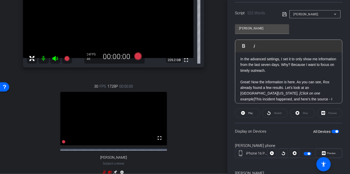
scroll to position [190, 0]
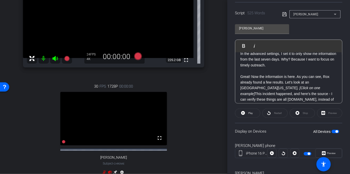
click at [248, 94] on p "Great! Now the information is here. As you can see, Rox already found a few res…" at bounding box center [288, 137] width 97 height 126
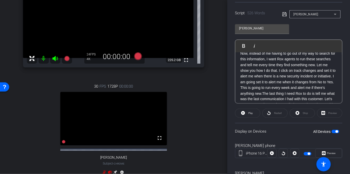
scroll to position [250, 0]
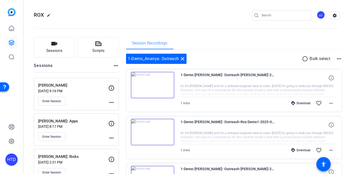
scroll to position [13, 0]
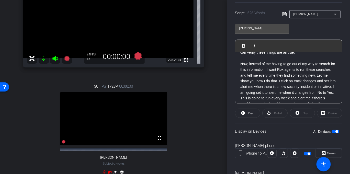
scroll to position [242, 0]
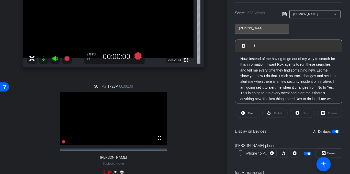
click at [283, 87] on p "Now, instead of me having to go out of my way to search for this information, I…" at bounding box center [288, 104] width 97 height 97
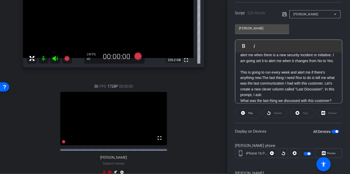
scroll to position [274, 0]
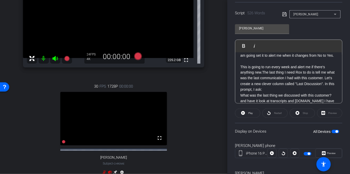
click at [304, 89] on p "This is going to run every week and alert me if there's anything new.The last t…" at bounding box center [288, 92] width 97 height 69
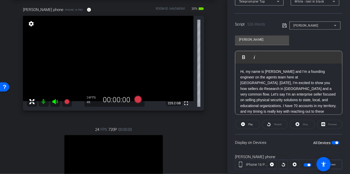
scroll to position [72, 0]
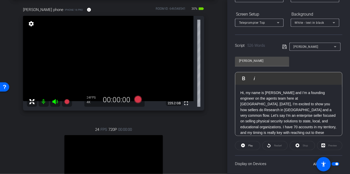
click at [282, 48] on icon at bounding box center [284, 47] width 5 height 6
click at [137, 100] on icon at bounding box center [138, 100] width 8 height 8
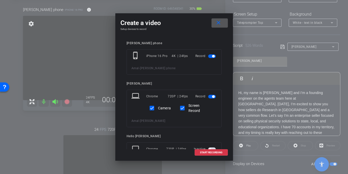
click at [221, 27] on span at bounding box center [220, 23] width 16 height 12
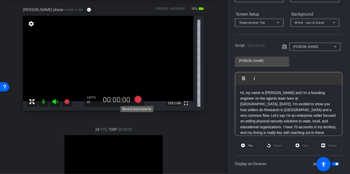
click at [138, 98] on icon at bounding box center [138, 100] width 8 height 8
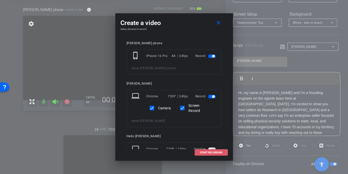
click at [202, 151] on button "START RECORDING" at bounding box center [211, 152] width 33 height 6
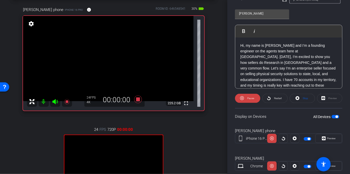
scroll to position [125, 0]
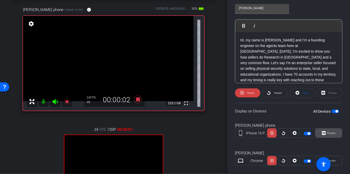
click at [327, 133] on span "Preview" at bounding box center [331, 133] width 9 height 3
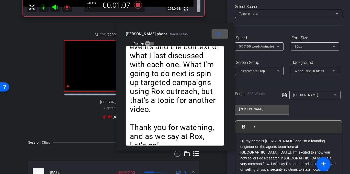
scroll to position [0, 0]
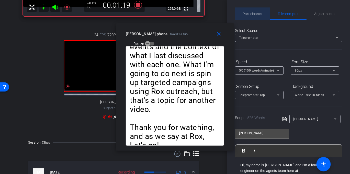
click at [254, 15] on span "Participants" at bounding box center [252, 14] width 19 height 4
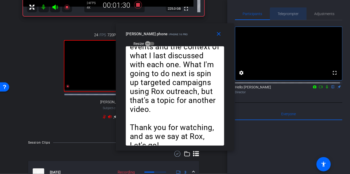
click at [294, 14] on span "Teleprompter" at bounding box center [288, 14] width 21 height 4
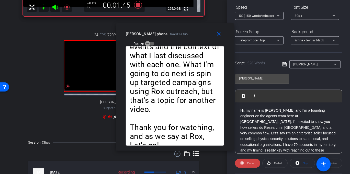
scroll to position [57, 0]
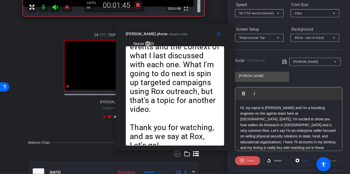
click at [249, 160] on span "Pause" at bounding box center [250, 160] width 7 height 3
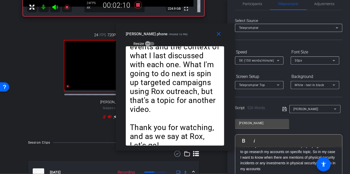
scroll to position [0, 0]
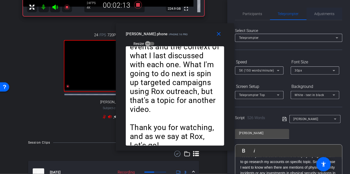
click at [317, 13] on span "Adjustments" at bounding box center [325, 14] width 20 height 4
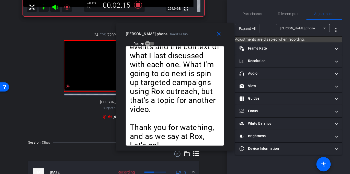
click at [283, 26] on div "[PERSON_NAME] phone" at bounding box center [301, 28] width 43 height 6
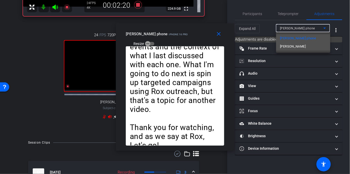
click at [282, 47] on span "[PERSON_NAME]" at bounding box center [293, 46] width 26 height 6
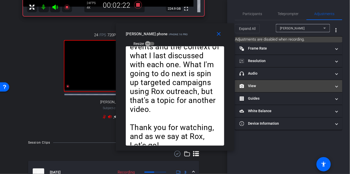
click at [262, 86] on mat-panel-title "View" at bounding box center [286, 85] width 92 height 5
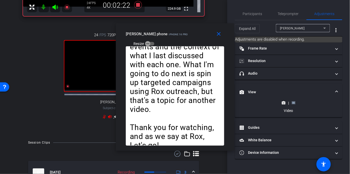
click at [293, 102] on rect at bounding box center [293, 103] width 3 height 2
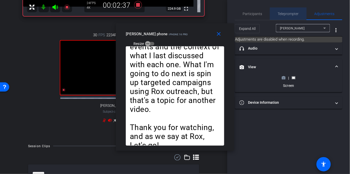
click at [283, 13] on span "Teleprompter" at bounding box center [288, 14] width 21 height 4
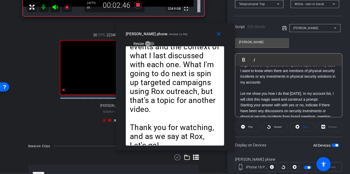
scroll to position [94, 0]
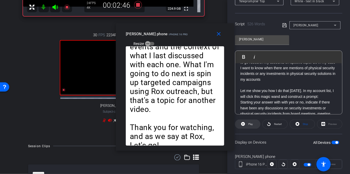
click at [248, 125] on span "Play" at bounding box center [250, 124] width 6 height 7
click at [248, 125] on span "Pause" at bounding box center [250, 124] width 7 height 3
click at [248, 125] on span "Play" at bounding box center [250, 124] width 6 height 7
click at [248, 125] on span "Pause" at bounding box center [250, 124] width 7 height 3
click at [248, 125] on span "Play" at bounding box center [250, 124] width 6 height 7
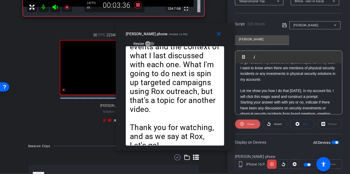
click at [248, 125] on span "Pause" at bounding box center [250, 124] width 7 height 3
click at [248, 125] on span "Play" at bounding box center [250, 124] width 6 height 7
click at [248, 125] on span "Pause" at bounding box center [250, 124] width 7 height 3
click at [248, 125] on span "Play" at bounding box center [250, 124] width 6 height 7
click at [248, 124] on span "Pause" at bounding box center [250, 124] width 7 height 3
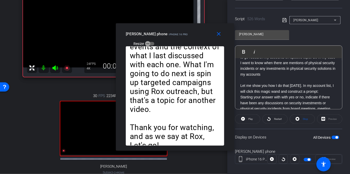
scroll to position [104, 0]
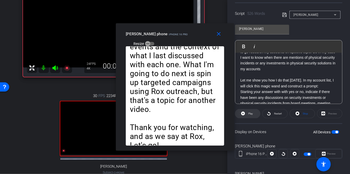
click at [250, 114] on span "Play" at bounding box center [250, 113] width 5 height 3
click at [250, 114] on span "Pause" at bounding box center [250, 113] width 7 height 3
click at [67, 86] on div "30 FPS 2234P 00:06:08 fullscreen [PERSON_NAME] Subject - Chrome settings" at bounding box center [113, 139] width 181 height 109
click at [222, 33] on mat-icon "close" at bounding box center [219, 34] width 6 height 6
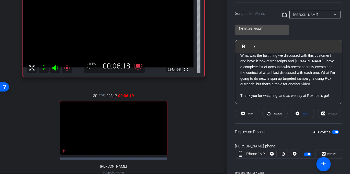
scroll to position [132, 0]
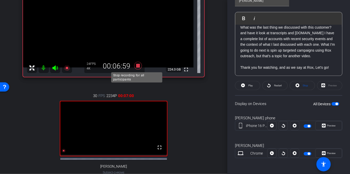
click at [137, 64] on icon at bounding box center [138, 66] width 8 height 8
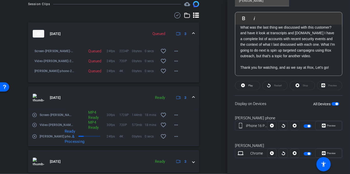
scroll to position [254, 0]
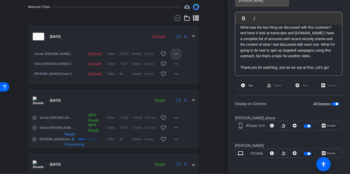
click at [178, 59] on span at bounding box center [176, 54] width 12 height 12
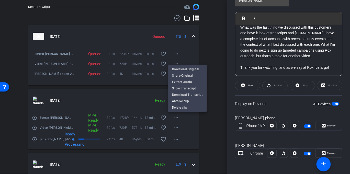
click at [61, 53] on div at bounding box center [175, 87] width 350 height 174
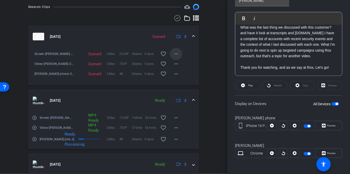
click at [173, 57] on mat-icon "more_horiz" at bounding box center [176, 54] width 6 height 6
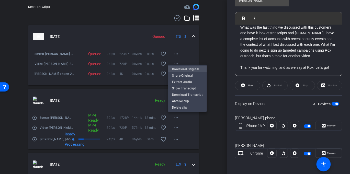
click at [185, 67] on span "Download Original" at bounding box center [187, 69] width 31 height 6
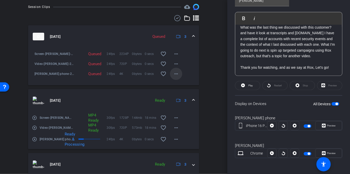
click at [176, 77] on mat-icon "more_horiz" at bounding box center [176, 74] width 6 height 6
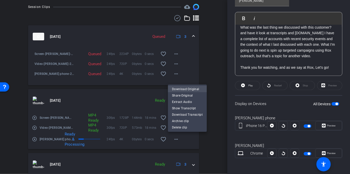
click at [181, 88] on span "Download Original" at bounding box center [187, 89] width 31 height 6
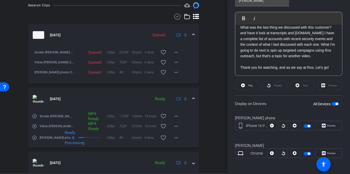
scroll to position [239, 0]
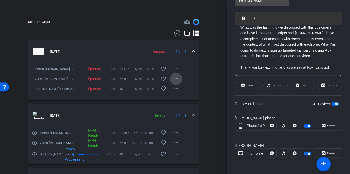
click at [176, 82] on mat-icon "more_horiz" at bounding box center [176, 79] width 6 height 6
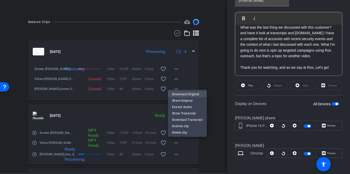
click at [183, 93] on span "Download Original" at bounding box center [187, 94] width 31 height 6
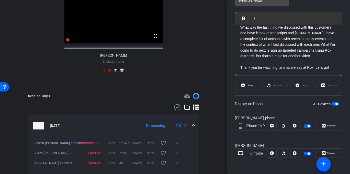
scroll to position [244, 0]
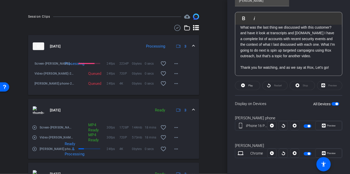
click at [201, 75] on div "Session Clips cloud_upload [DATE] Processing 3 Screen-[PERSON_NAME]-2025-09-12-…" at bounding box center [114, 135] width 202 height 243
click mat-icon "more_horiz"
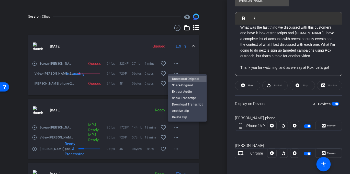
click span "Download Original"
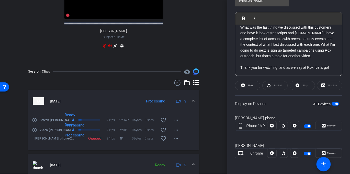
scroll to position [197, 0]
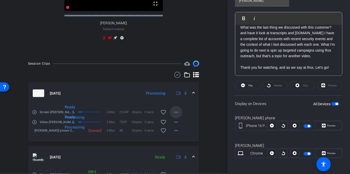
click mat-icon "more_horiz"
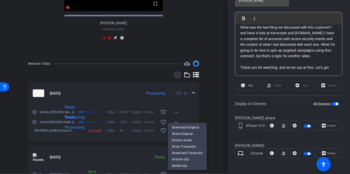
click div
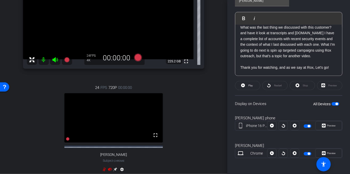
scroll to position [60, 0]
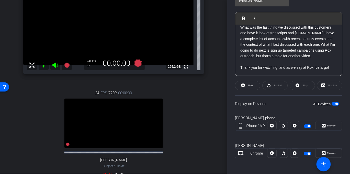
click div "24 FPS 720P 00:00:00 fullscreen [PERSON_NAME] Subject - Chrome settings"
click video
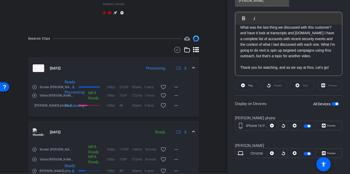
scroll to position [225, 0]
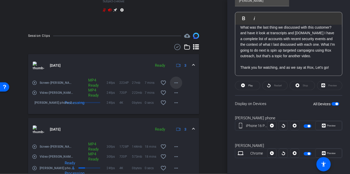
click mat-icon "more_horiz"
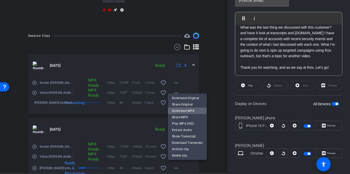
click span "Download MP4"
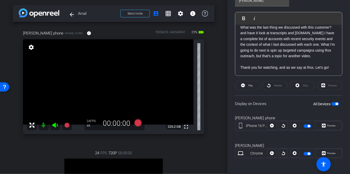
scroll to position [0, 0]
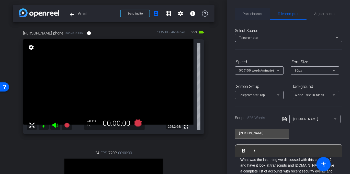
click span "Participants"
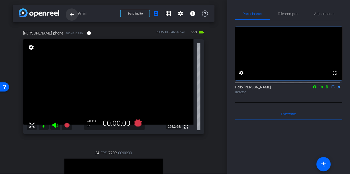
click mat-icon "arrow_back"
